Goal: Find specific page/section: Find specific page/section

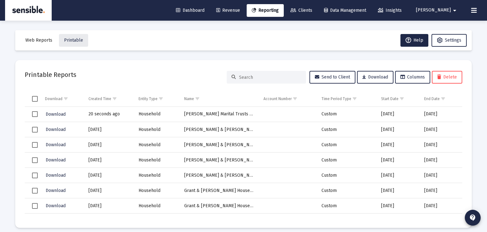
click at [442, 10] on span "[PERSON_NAME]" at bounding box center [433, 10] width 35 height 5
click at [448, 26] on span "Settings" at bounding box center [453, 26] width 19 height 15
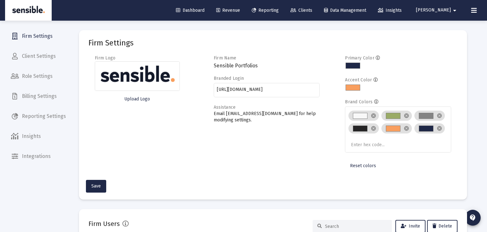
click at [31, 96] on span "Billing Settings" at bounding box center [38, 95] width 65 height 15
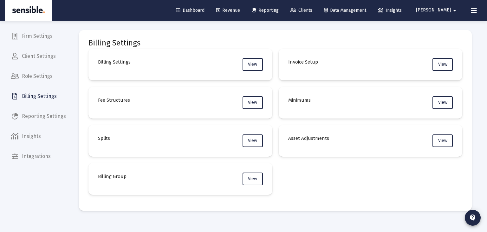
click at [115, 179] on h4 "Billing Group" at bounding box center [112, 176] width 29 height 8
click at [251, 177] on span "View" at bounding box center [252, 178] width 9 height 5
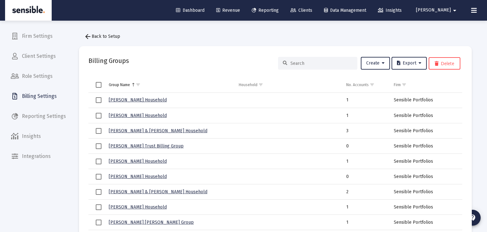
click at [297, 62] on input at bounding box center [322, 63] width 62 height 5
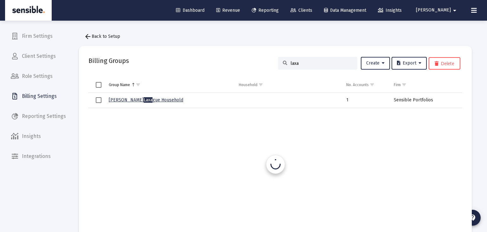
type input "laxag"
click at [114, 99] on link "[PERSON_NAME] ue Household" at bounding box center [146, 99] width 75 height 5
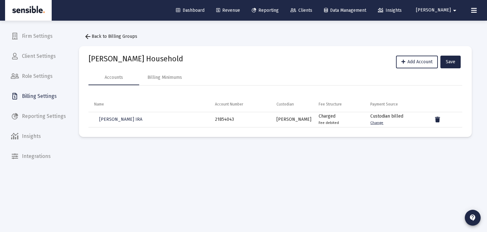
click at [312, 12] on span "Clients" at bounding box center [302, 10] width 22 height 5
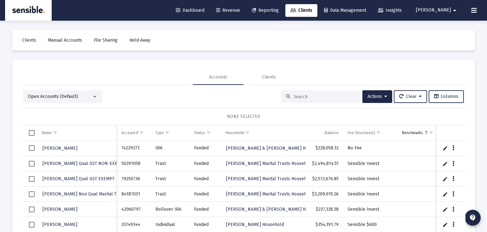
click at [302, 95] on input at bounding box center [325, 96] width 62 height 5
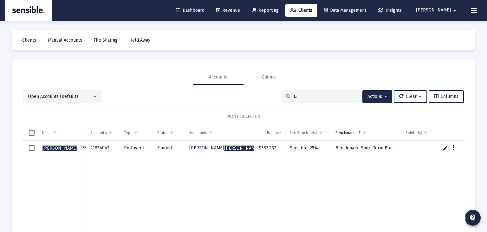
type input "l"
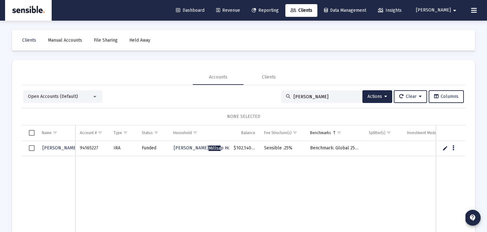
type input "[PERSON_NAME]"
